Goal: Information Seeking & Learning: Learn about a topic

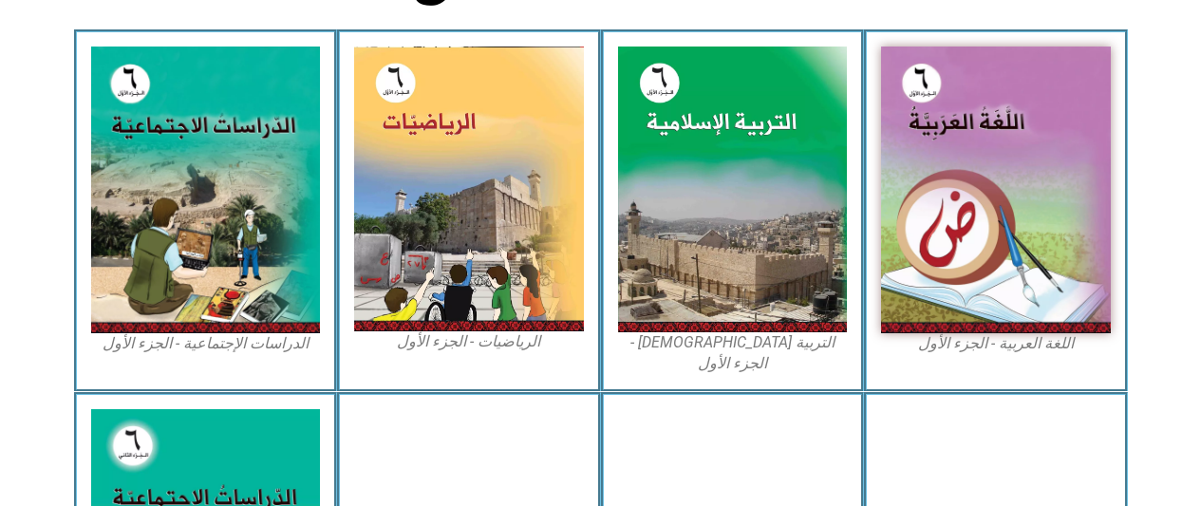
scroll to position [562, 0]
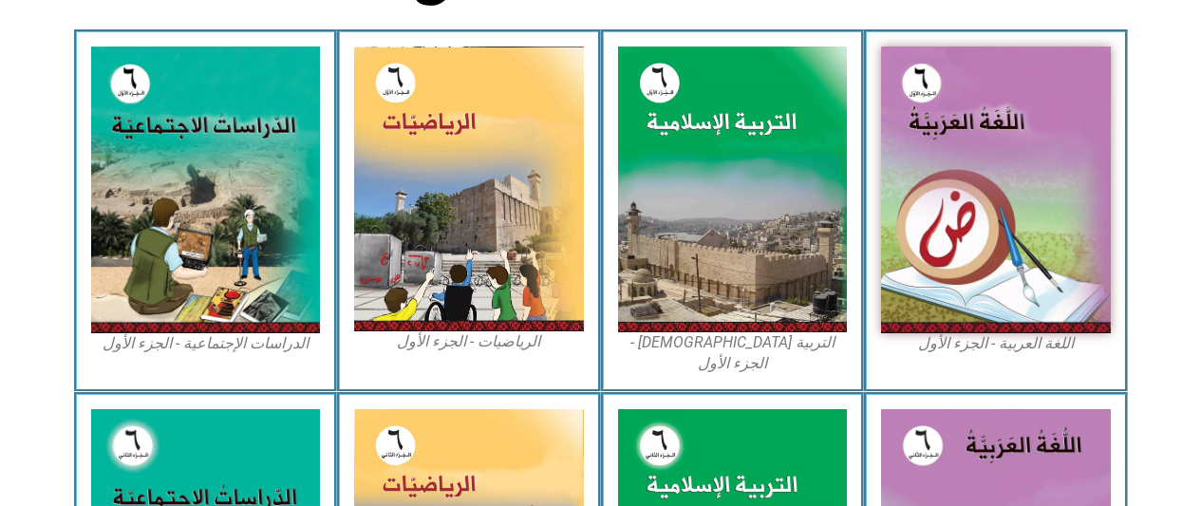
click at [687, 224] on img at bounding box center [733, 189] width 230 height 285
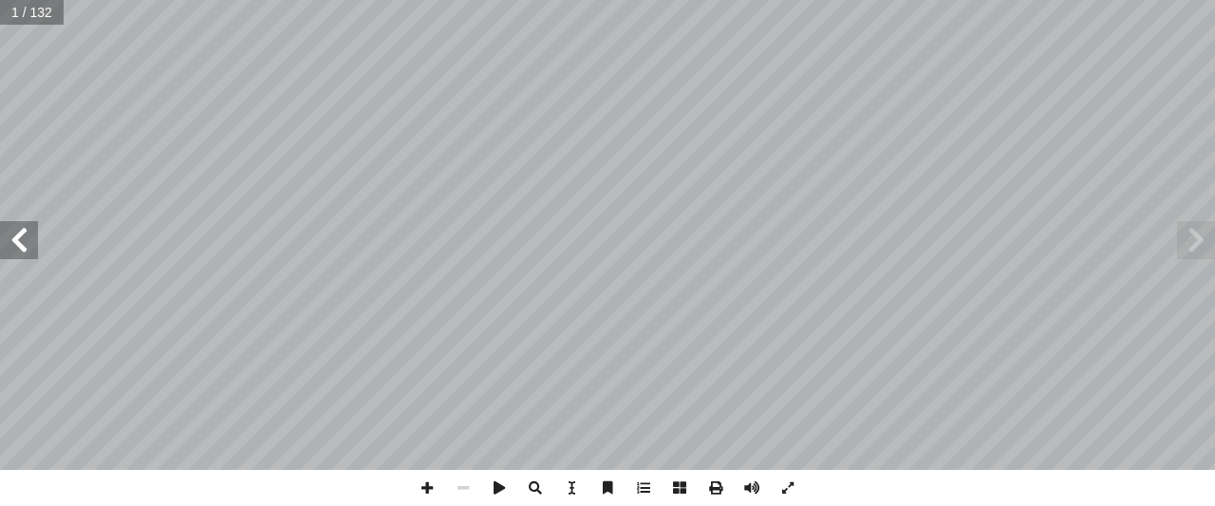
click at [28, 232] on span at bounding box center [19, 240] width 38 height 38
click at [31, 233] on span at bounding box center [19, 240] width 38 height 38
click at [30, 236] on span at bounding box center [19, 240] width 38 height 38
click at [29, 242] on span at bounding box center [19, 240] width 38 height 38
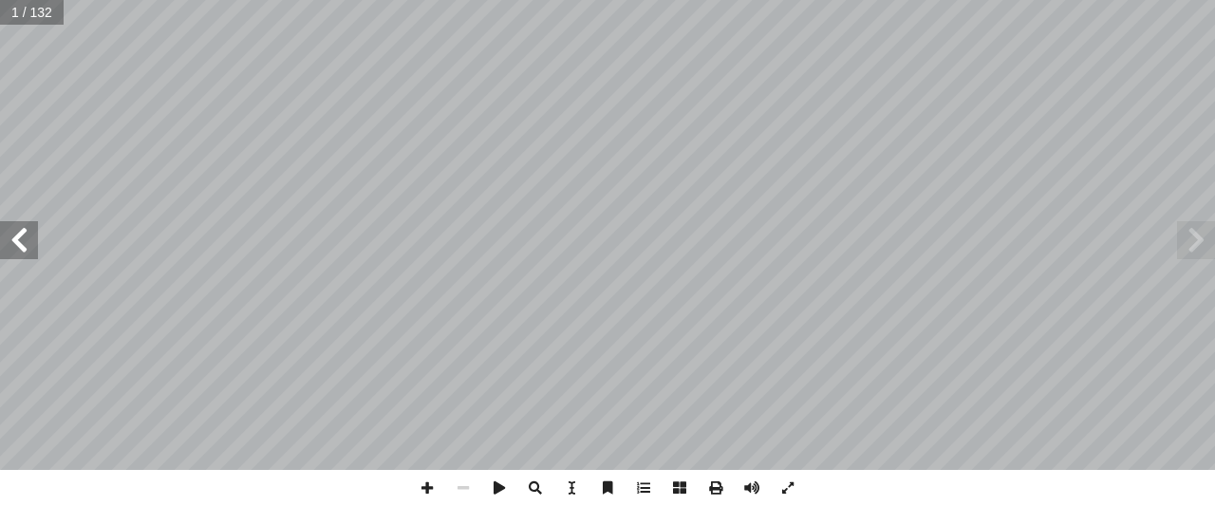
click at [30, 238] on span at bounding box center [19, 240] width 38 height 38
click at [33, 234] on span at bounding box center [19, 240] width 38 height 38
click at [36, 232] on span at bounding box center [19, 240] width 38 height 38
click at [34, 237] on span at bounding box center [19, 240] width 38 height 38
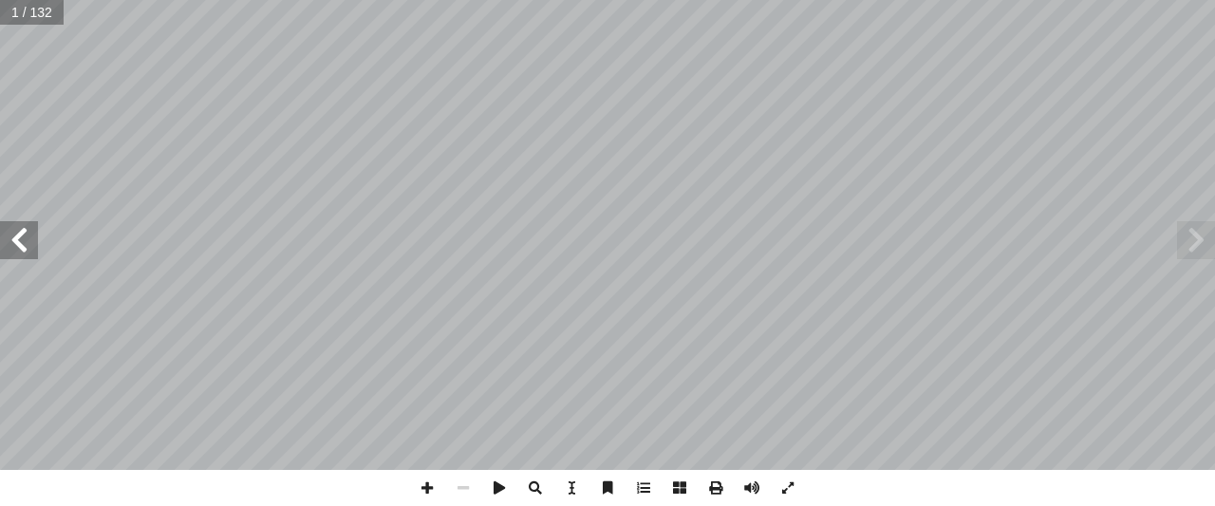
click at [8, 236] on span at bounding box center [19, 240] width 38 height 38
click at [0, 237] on span at bounding box center [19, 240] width 38 height 38
click at [0, 239] on span at bounding box center [19, 240] width 38 height 38
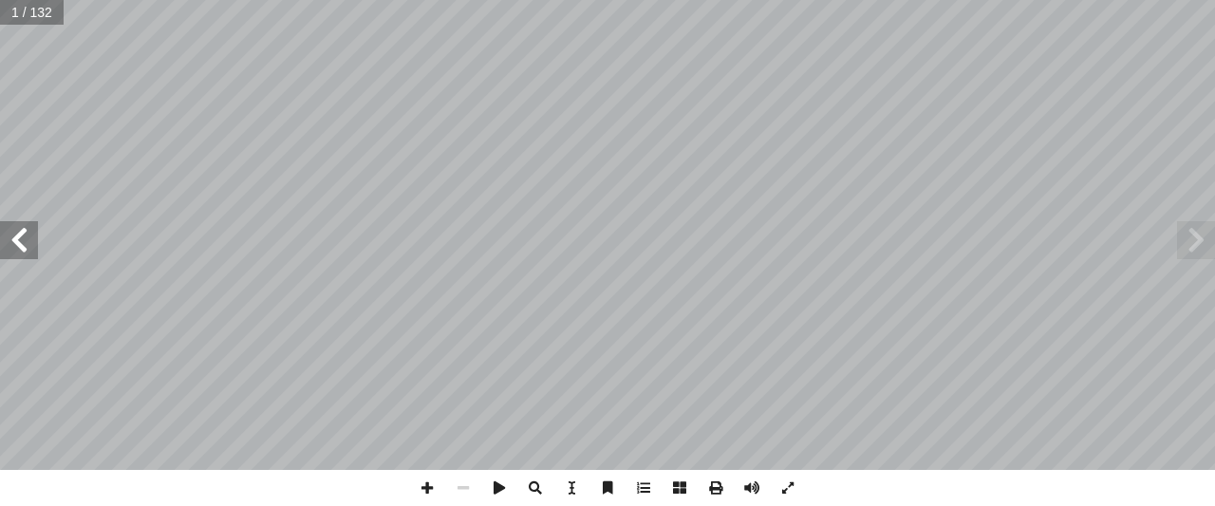
click at [0, 240] on span at bounding box center [19, 240] width 38 height 38
click at [2, 238] on span at bounding box center [19, 240] width 38 height 38
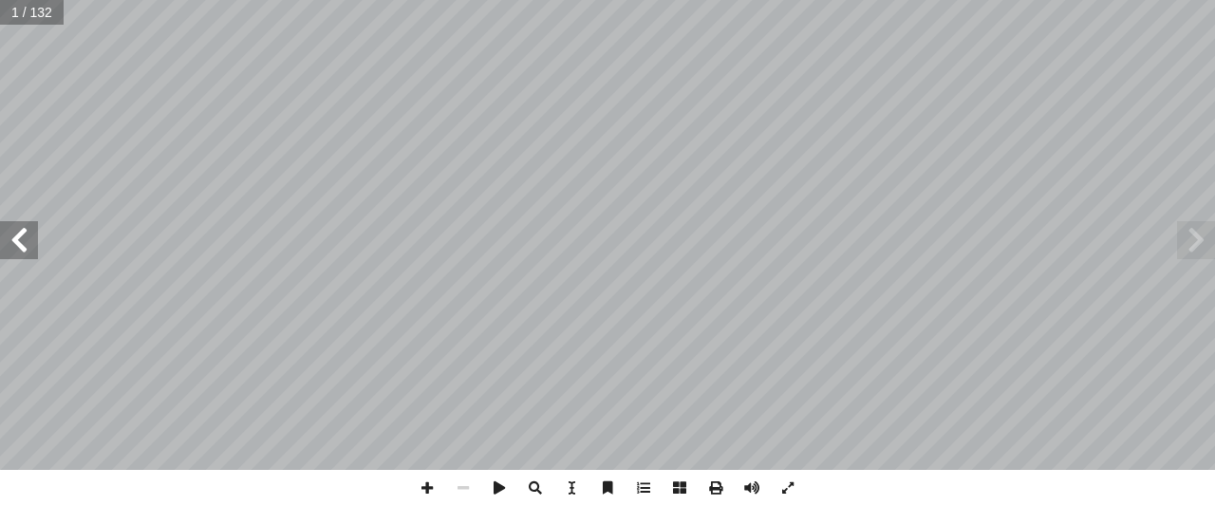
click at [2, 232] on span at bounding box center [19, 240] width 38 height 38
click at [7, 232] on span at bounding box center [19, 240] width 38 height 38
click at [8, 232] on span at bounding box center [19, 240] width 38 height 38
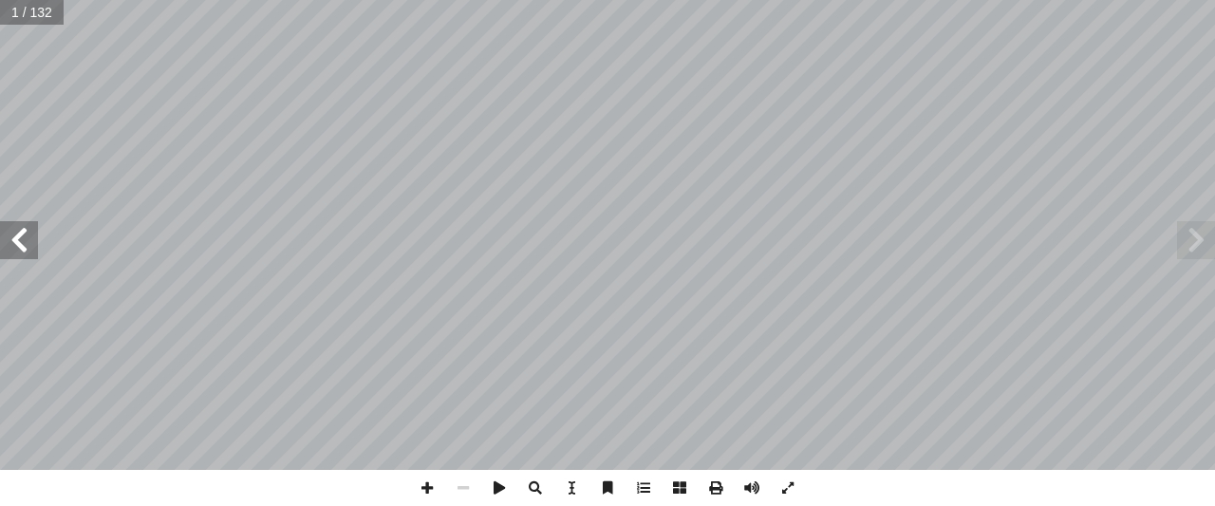
click at [8, 232] on span at bounding box center [19, 240] width 38 height 38
click at [7, 233] on span at bounding box center [19, 240] width 38 height 38
click at [16, 234] on span at bounding box center [19, 240] width 38 height 38
click at [2, 233] on span at bounding box center [19, 240] width 38 height 38
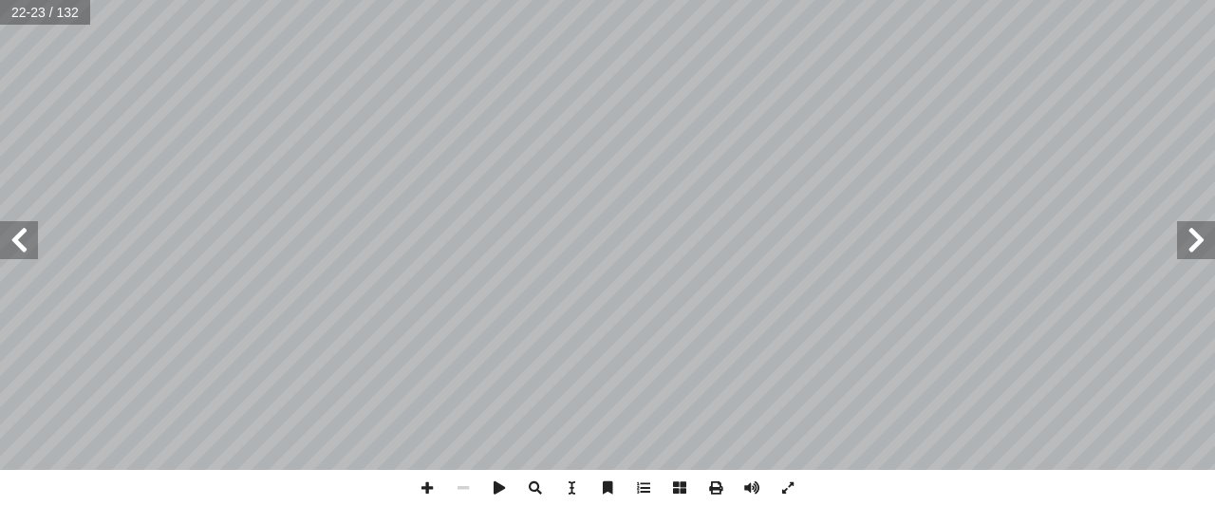
click at [2, 227] on span at bounding box center [19, 240] width 38 height 38
click at [2, 226] on span at bounding box center [19, 240] width 38 height 38
click at [0, 229] on span at bounding box center [19, 240] width 38 height 38
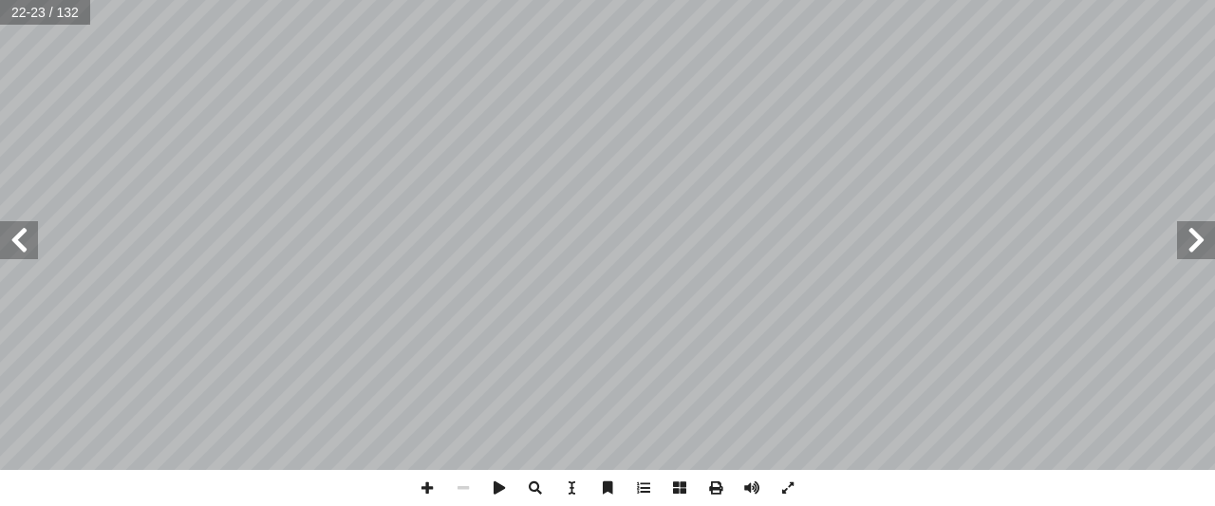
click at [21, 234] on span at bounding box center [19, 240] width 38 height 38
click at [13, 234] on span at bounding box center [19, 240] width 38 height 38
click at [18, 239] on span at bounding box center [19, 240] width 38 height 38
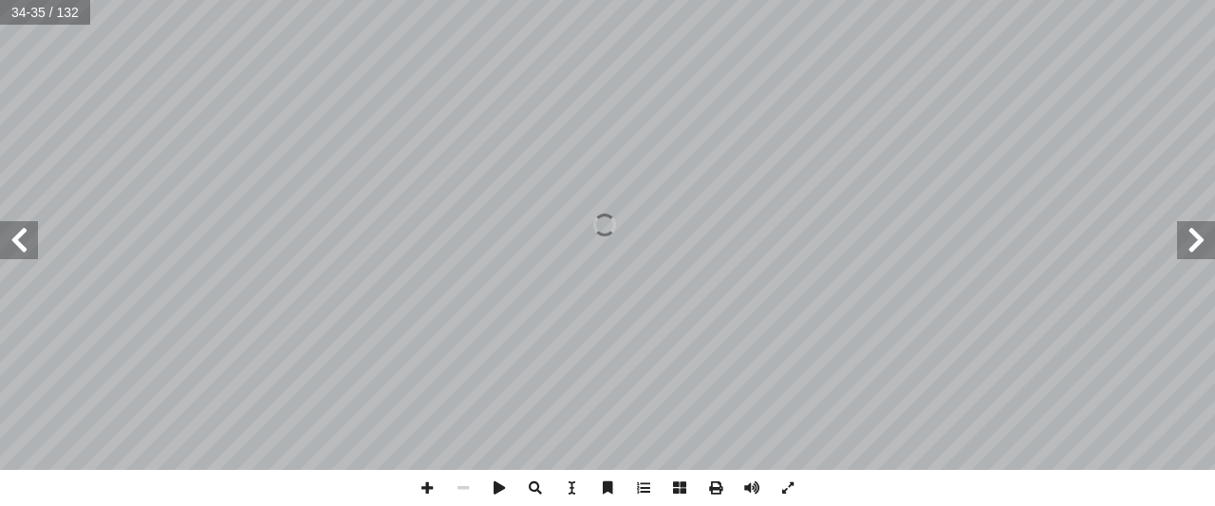
click at [18, 239] on span at bounding box center [19, 240] width 38 height 38
click at [19, 234] on span at bounding box center [19, 240] width 38 height 38
click at [16, 234] on span at bounding box center [19, 240] width 38 height 38
click at [13, 237] on span at bounding box center [19, 240] width 38 height 38
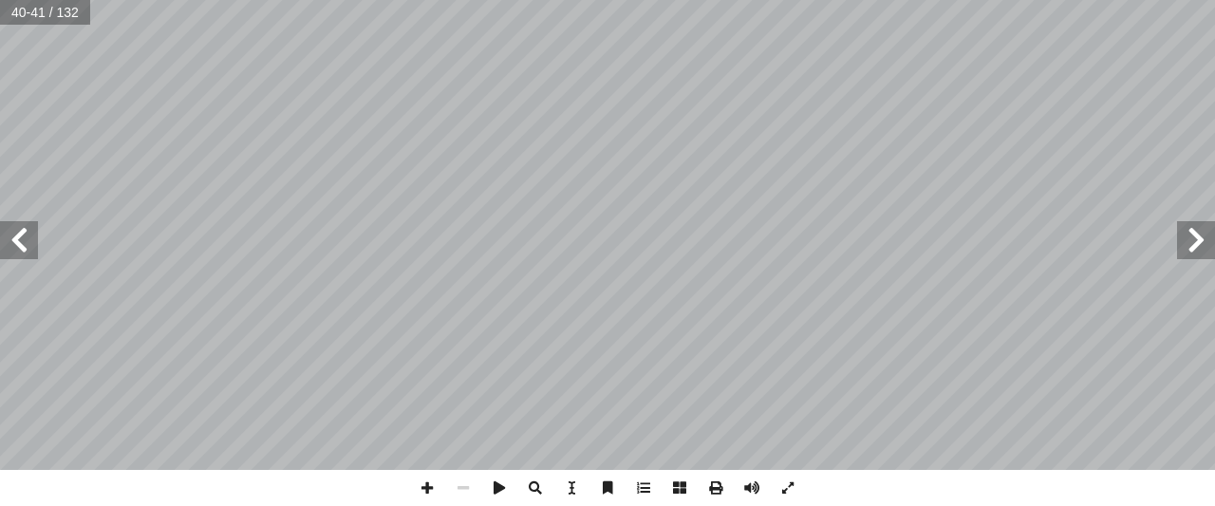
click at [1206, 241] on span at bounding box center [1196, 240] width 38 height 38
click at [34, 242] on span at bounding box center [19, 240] width 38 height 38
